Goal: Task Accomplishment & Management: Manage account settings

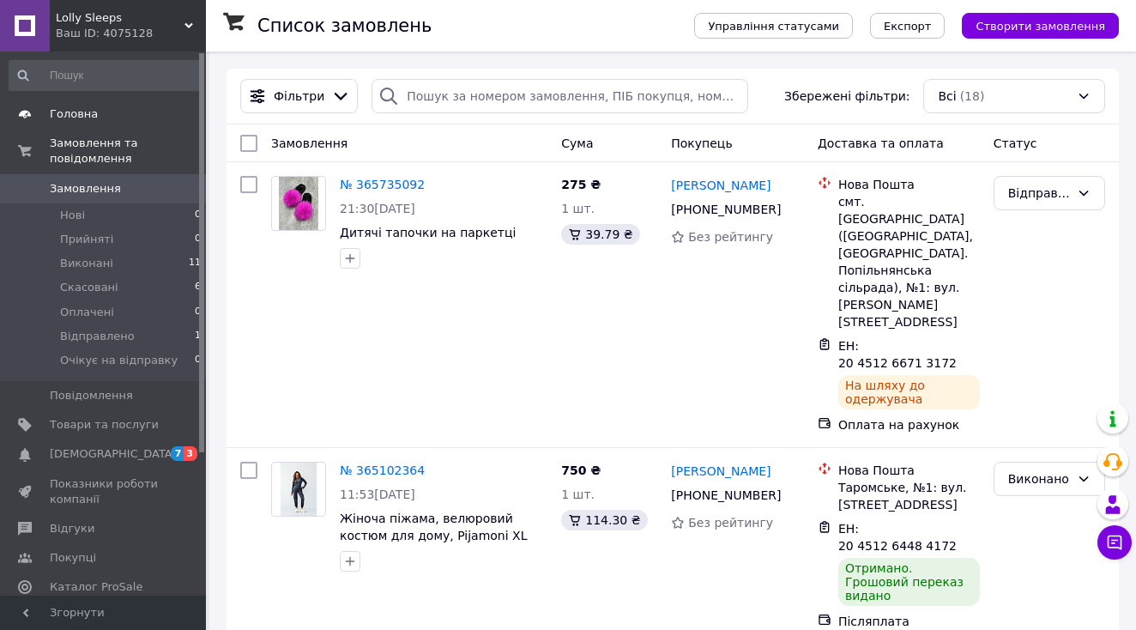
click at [143, 100] on link "Головна" at bounding box center [105, 114] width 211 height 29
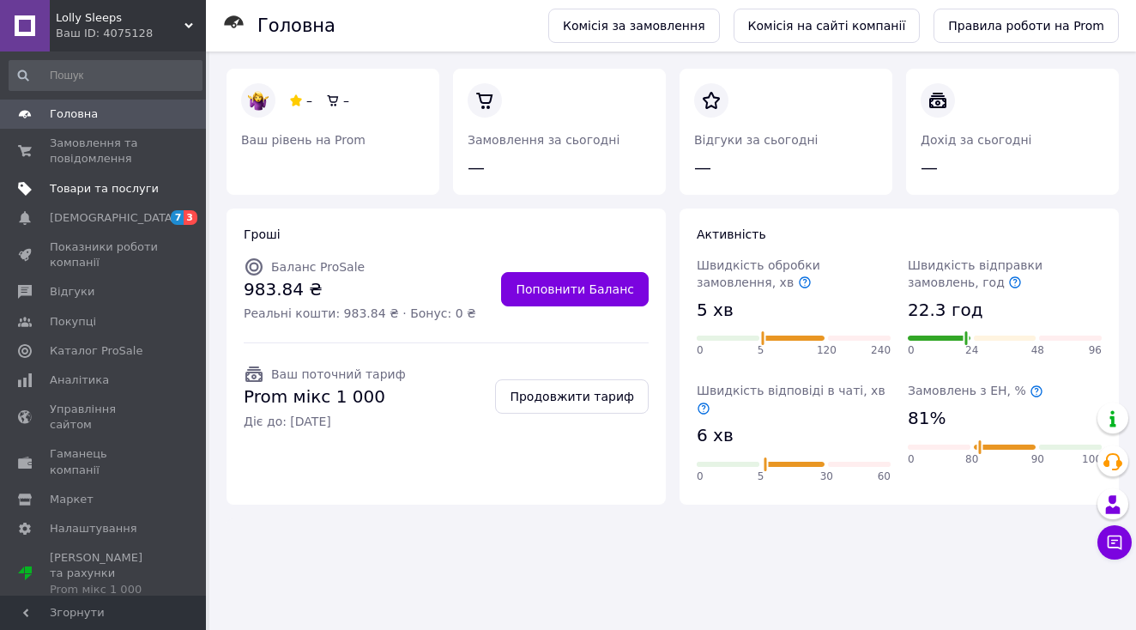
click at [124, 179] on link "Товари та послуги" at bounding box center [105, 188] width 211 height 29
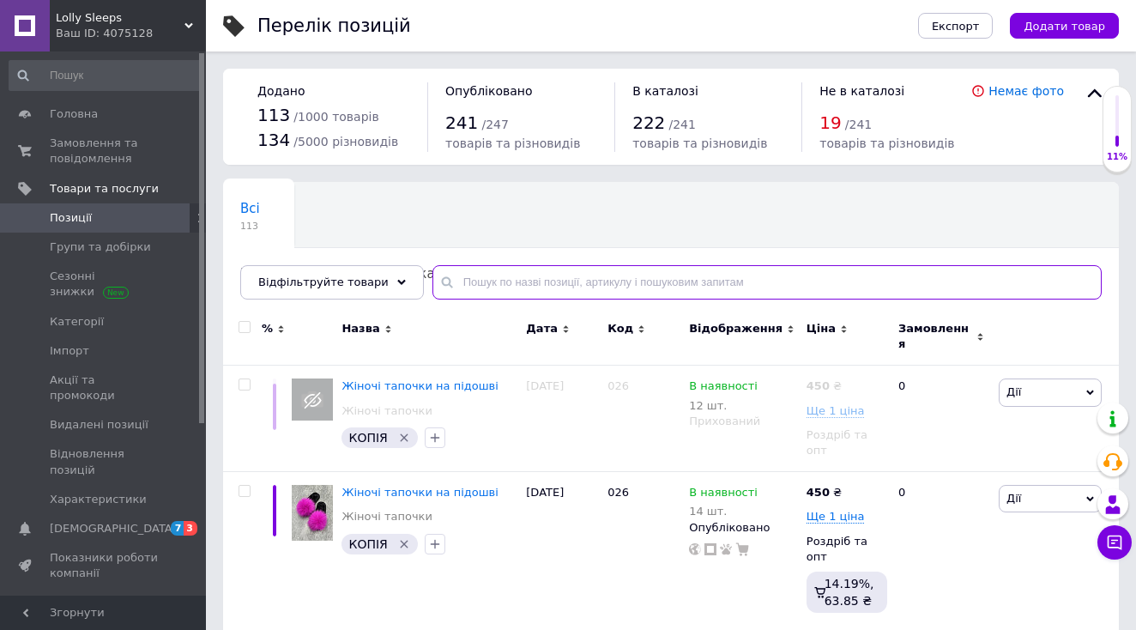
click at [477, 279] on input "text" at bounding box center [767, 282] width 669 height 34
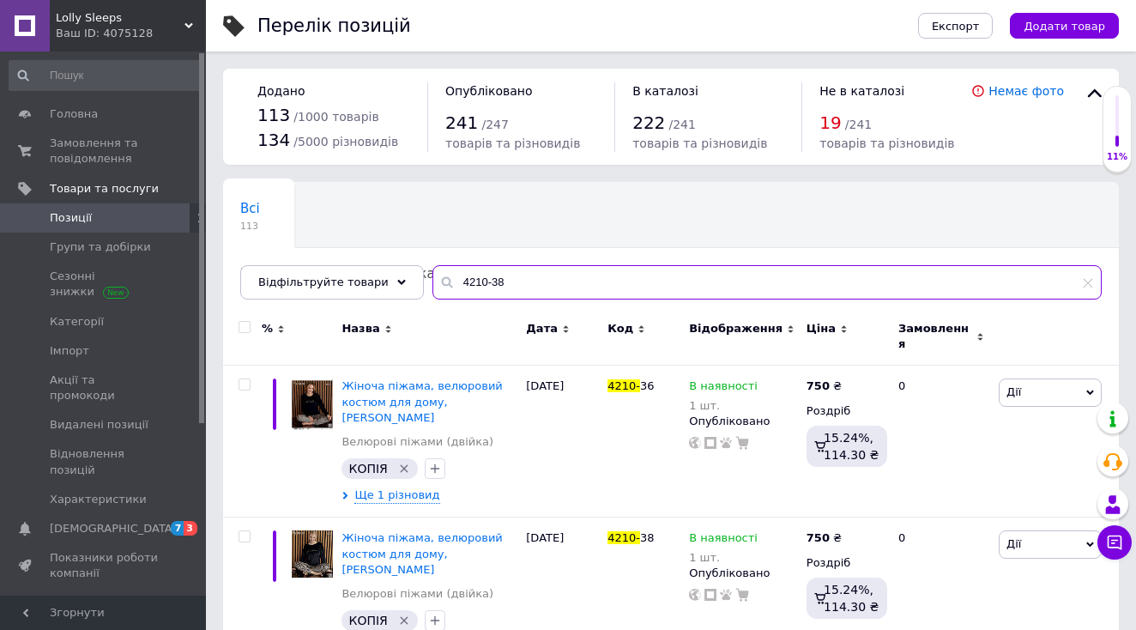
type input "4210-38"
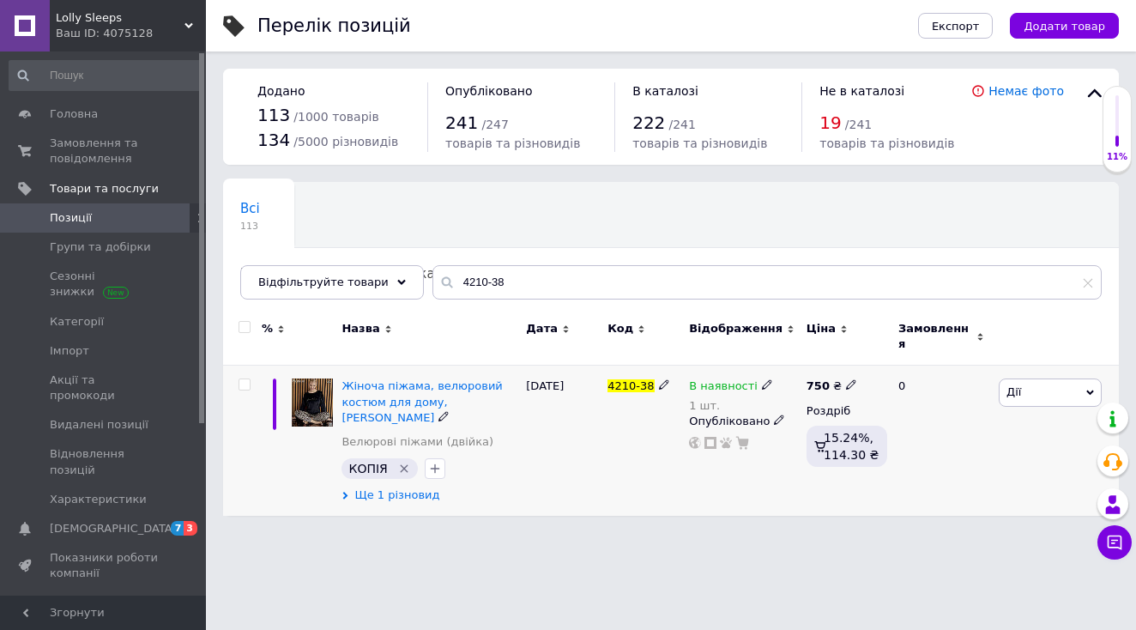
click at [404, 488] on span "Ще 1 різновид" at bounding box center [396, 495] width 85 height 15
